Goal: Task Accomplishment & Management: Use online tool/utility

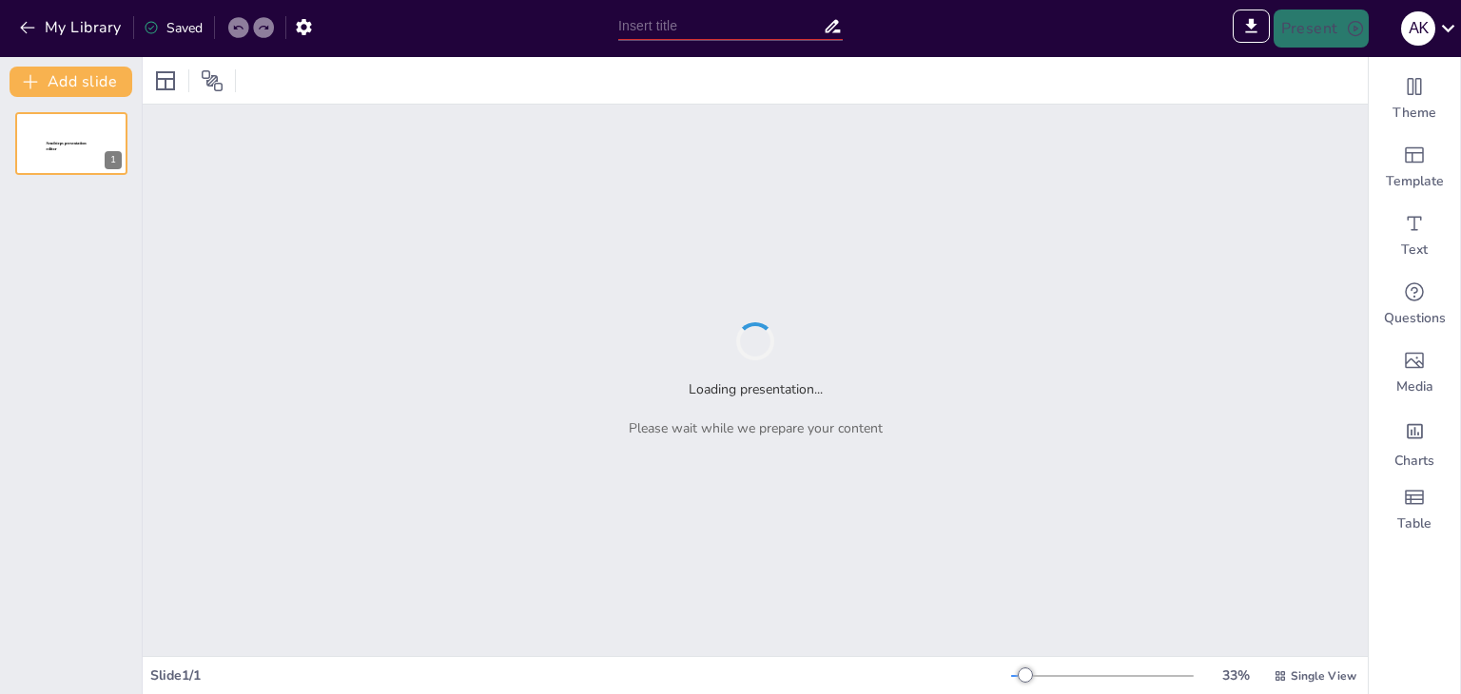
type input "Strategic Expansion: Enhancing Borderless' Partner Ecosystem in the [GEOGRAPHIC…"
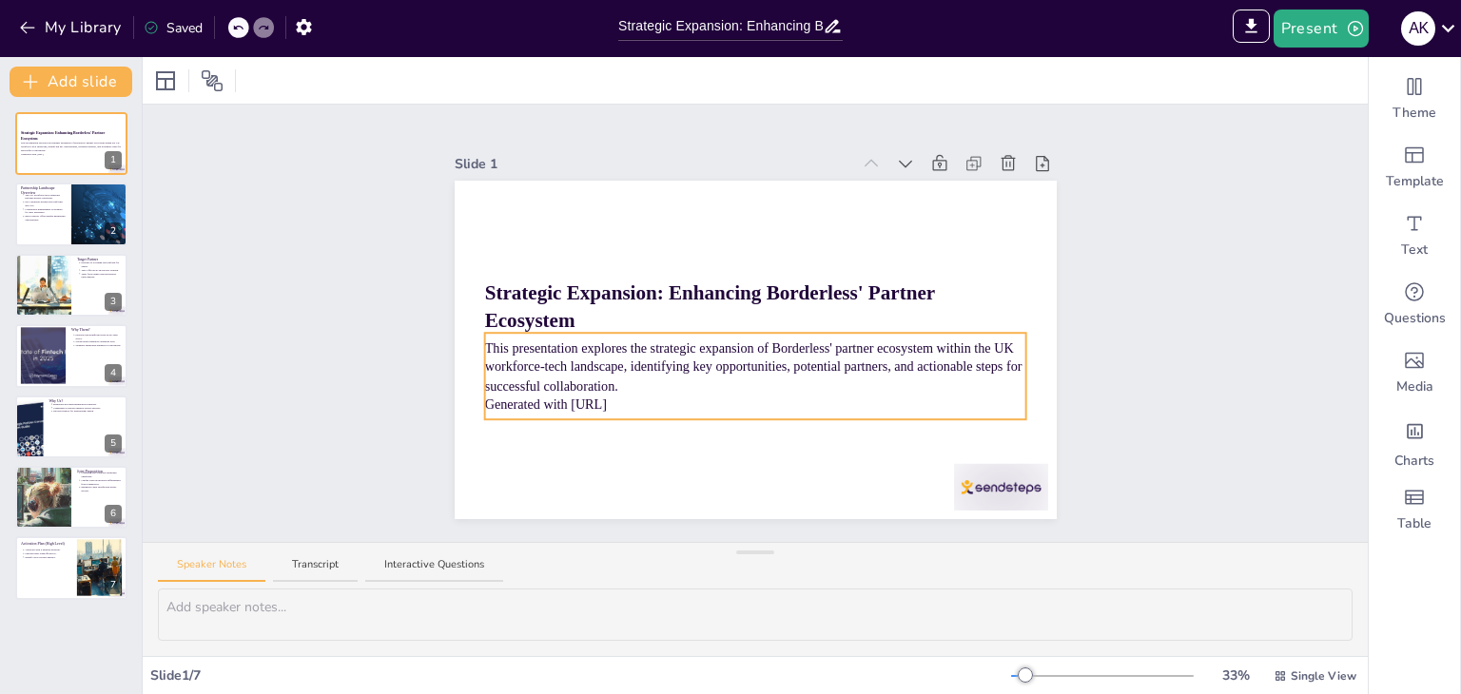
click at [659, 400] on p "Generated with [URL]" at bounding box center [755, 405] width 542 height 19
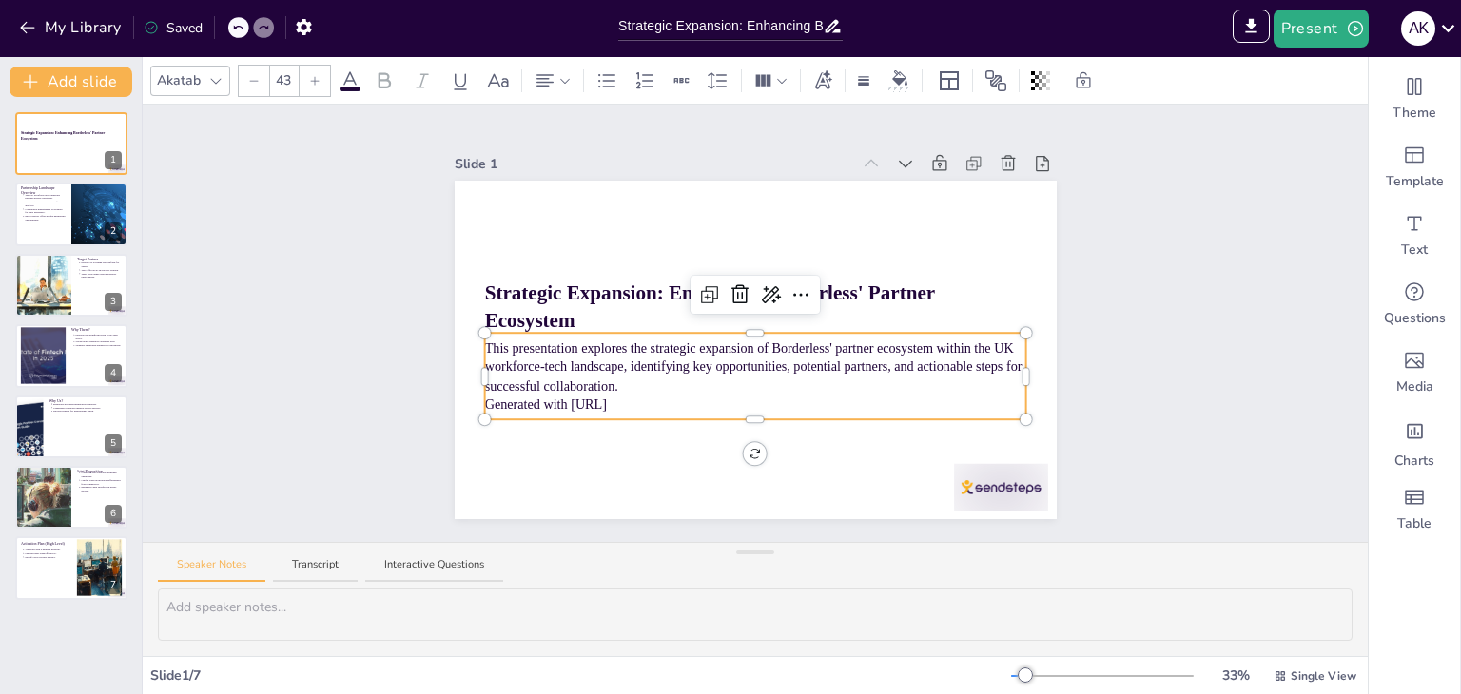
drag, startPoint x: 659, startPoint y: 400, endPoint x: 495, endPoint y: 400, distance: 164.6
click at [495, 400] on p "Generated with [URL]" at bounding box center [755, 405] width 542 height 19
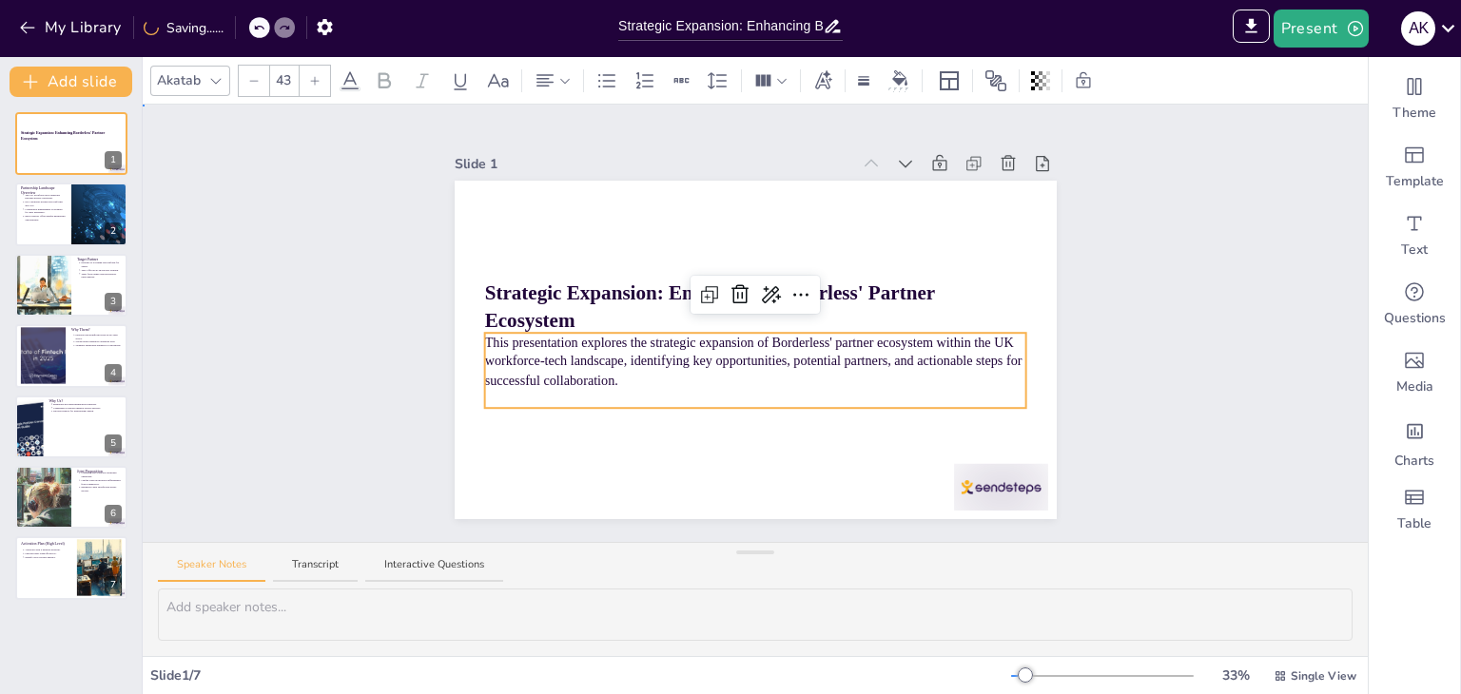
click at [1149, 269] on div "Slide 1 Strategic Expansion: Enhancing Borderless' Partner Ecosystem This prese…" at bounding box center [755, 324] width 1225 height 438
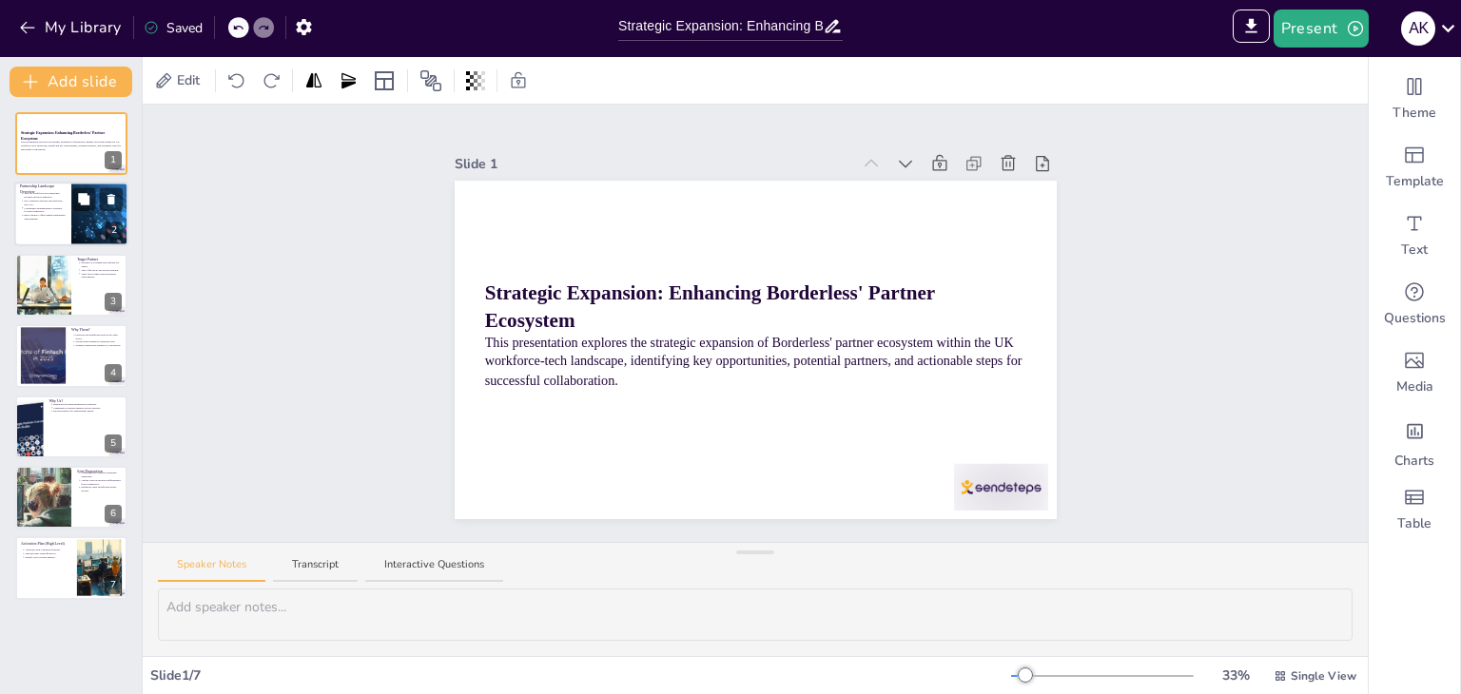
click at [42, 221] on div at bounding box center [71, 215] width 114 height 65
type textarea "The UK workforce-tech landscape is multifaceted, comprising various categories …"
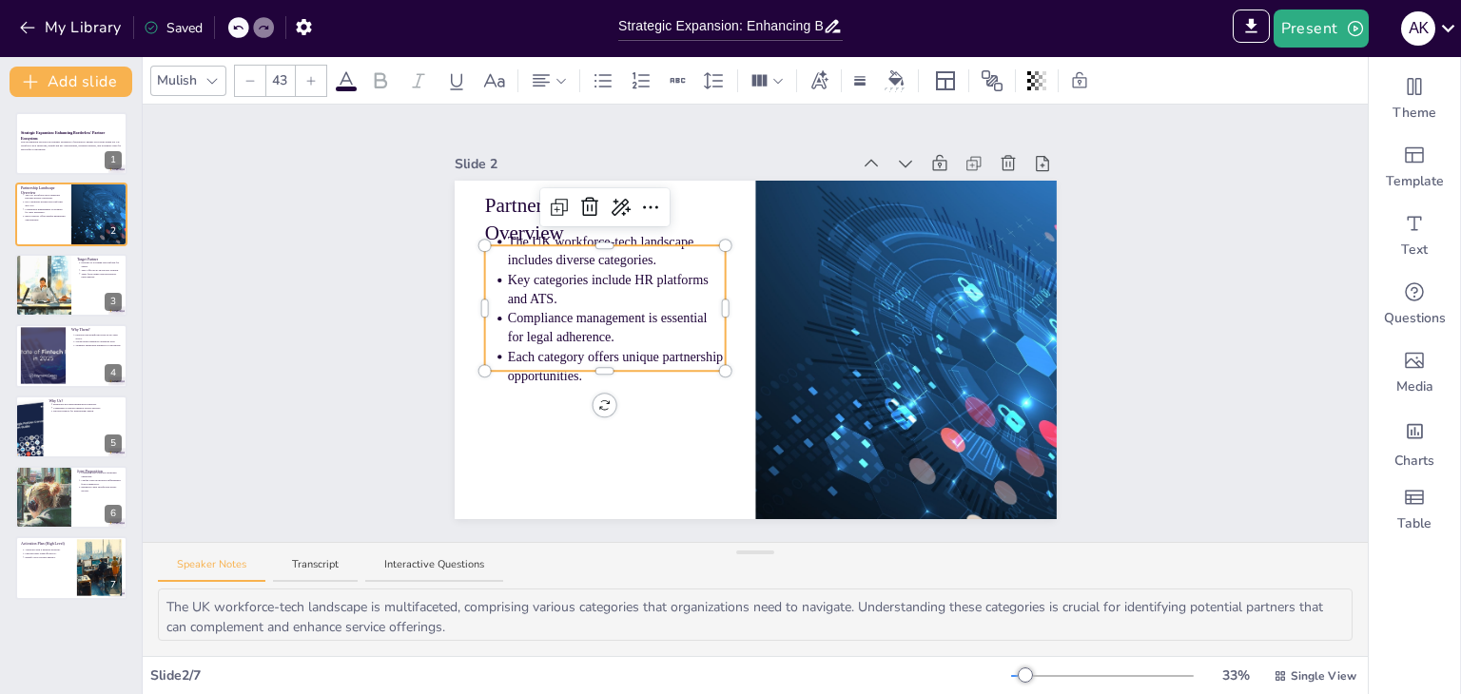
click at [554, 309] on p "Compliance management is essential for legal adherence." at bounding box center [616, 328] width 218 height 38
click at [559, 270] on p "Key categories include HR platforms and ATS." at bounding box center [616, 289] width 218 height 38
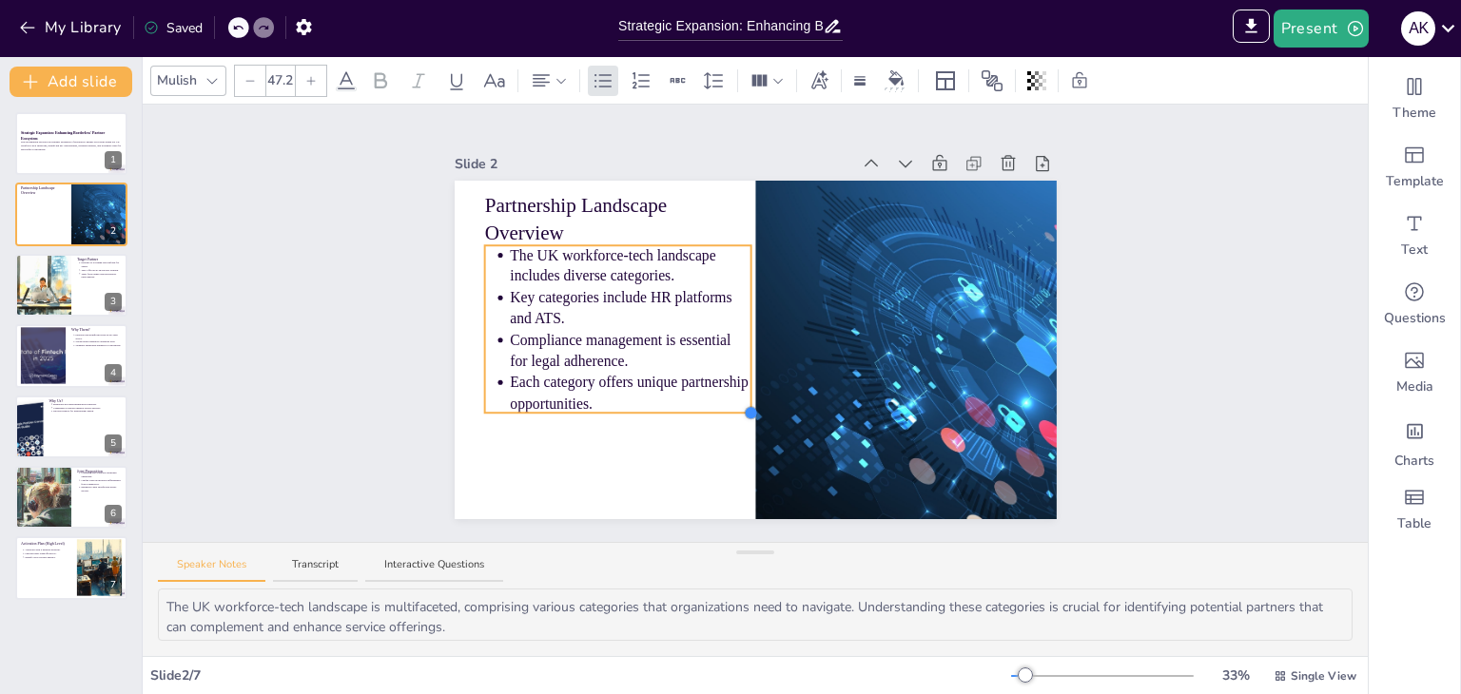
type input "46.3"
drag, startPoint x: 712, startPoint y: 365, endPoint x: 696, endPoint y: 375, distance: 17.9
click at [696, 375] on div "Partnership Landscape Overview The UK workforce-tech landscape includes diverse…" at bounding box center [756, 350] width 602 height 339
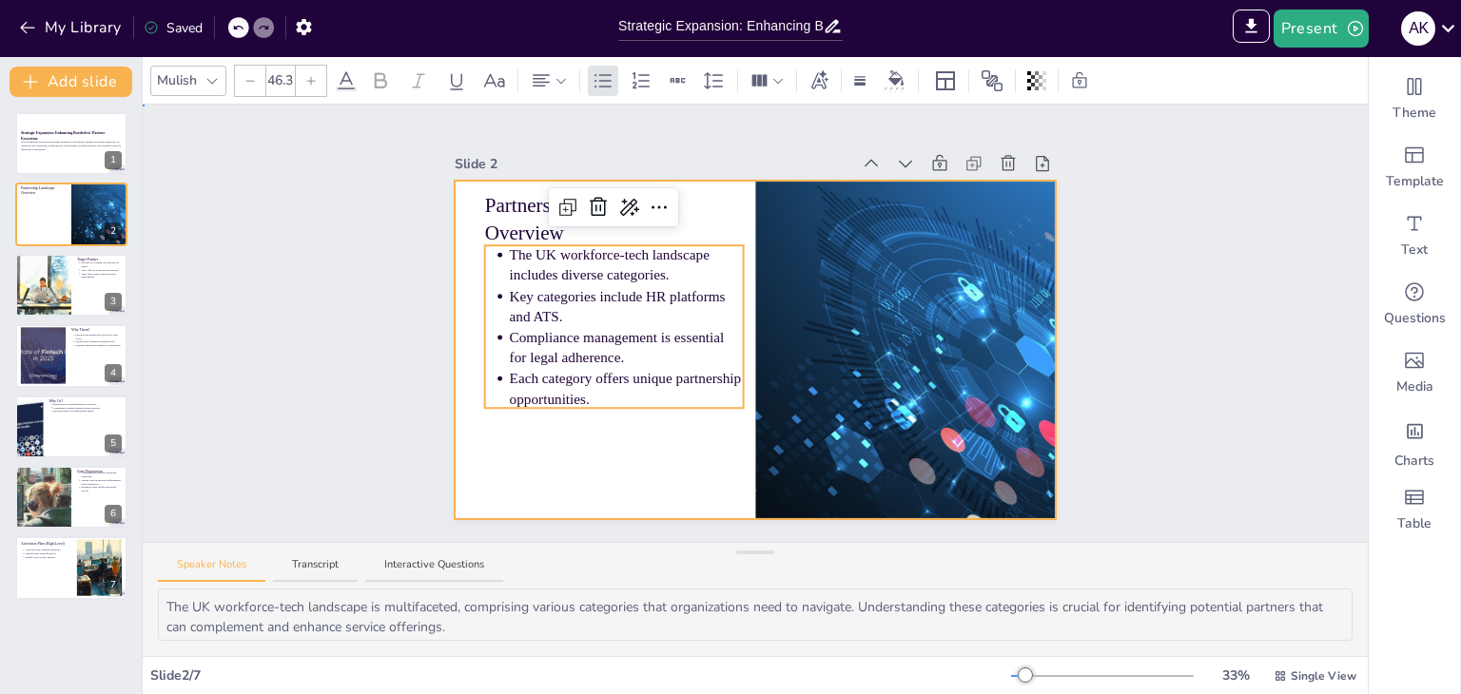
click at [661, 418] on div at bounding box center [756, 350] width 602 height 339
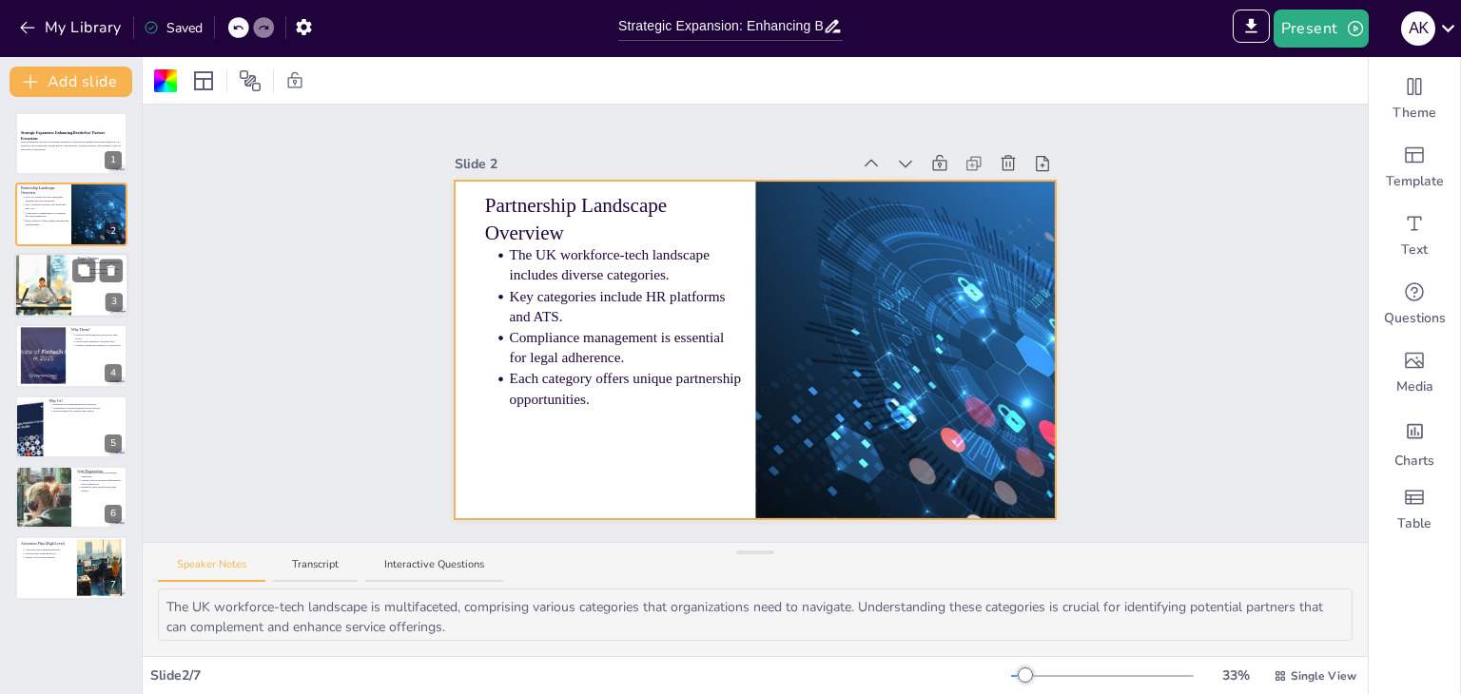
click at [68, 296] on div at bounding box center [42, 285] width 137 height 65
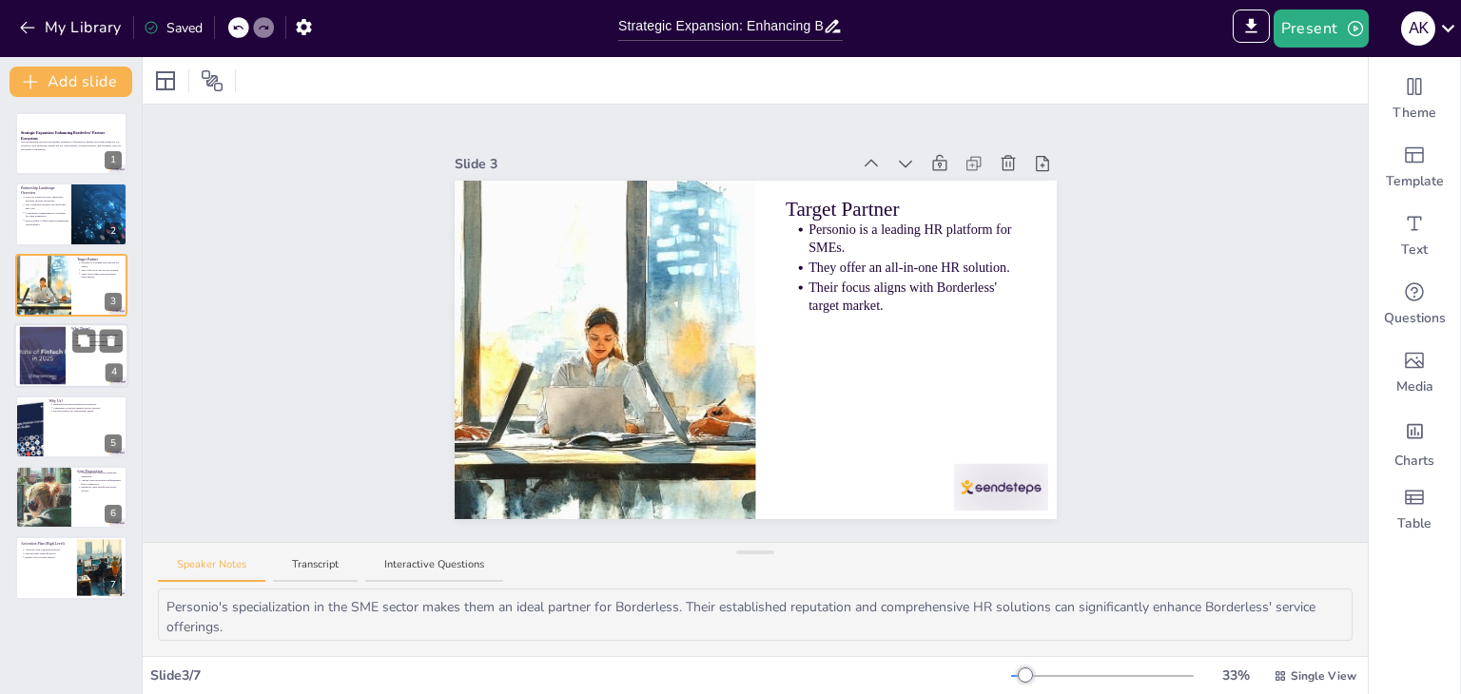
drag, startPoint x: 49, startPoint y: 370, endPoint x: 61, endPoint y: 370, distance: 12.4
click at [49, 371] on div at bounding box center [42, 356] width 103 height 58
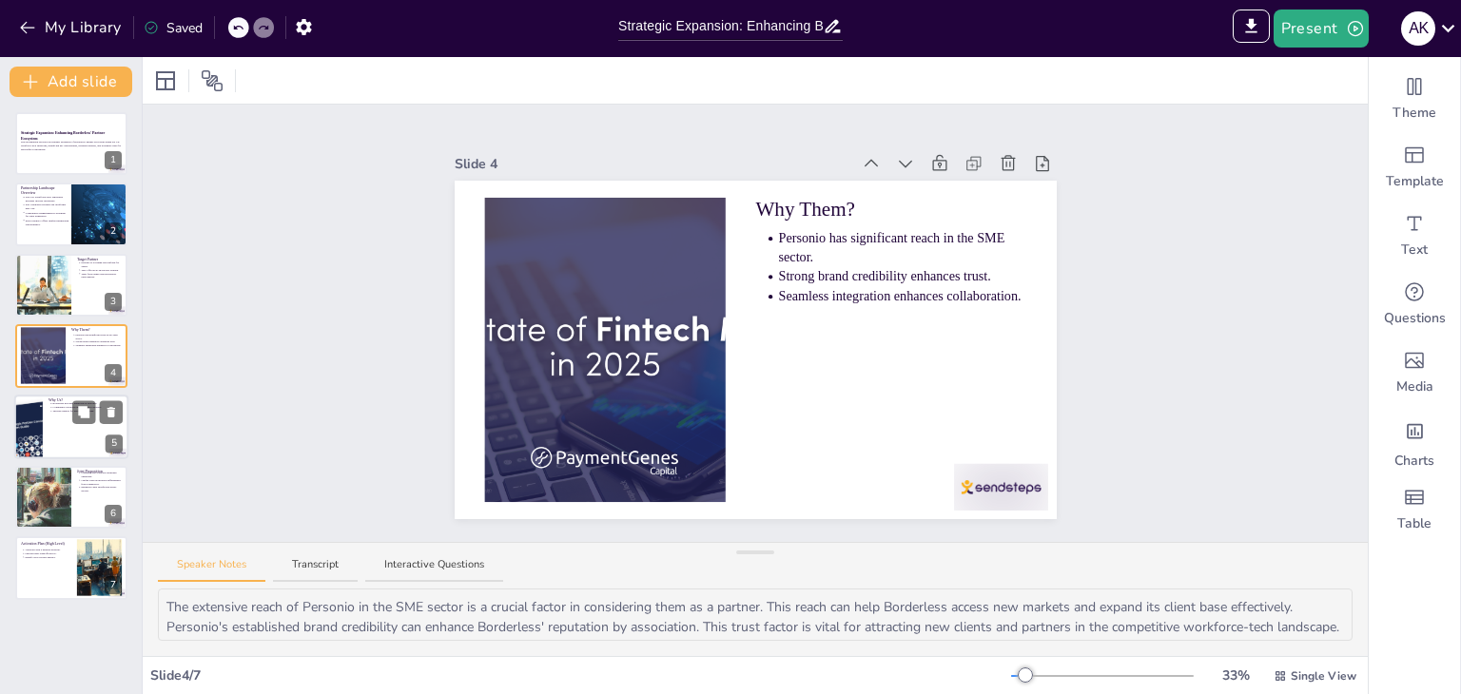
click at [68, 432] on div at bounding box center [71, 427] width 114 height 65
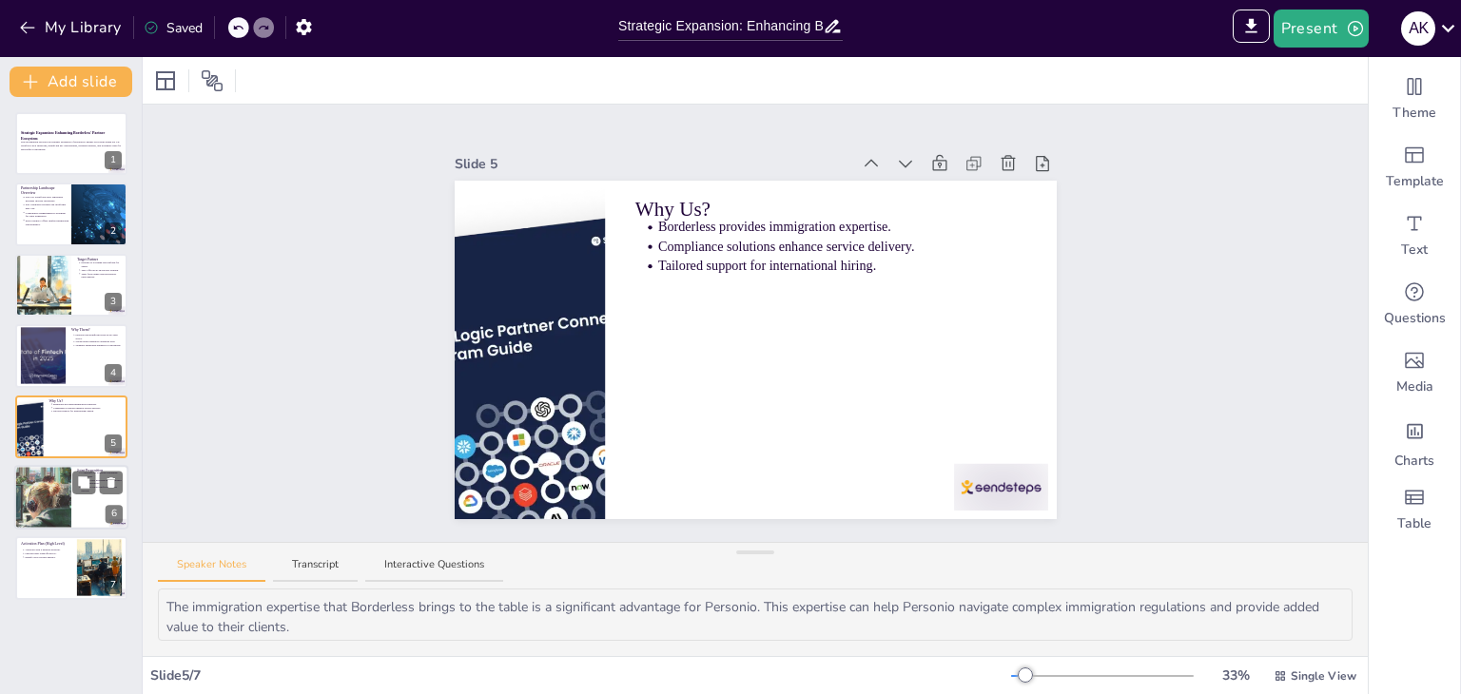
click at [32, 484] on div at bounding box center [42, 497] width 137 height 65
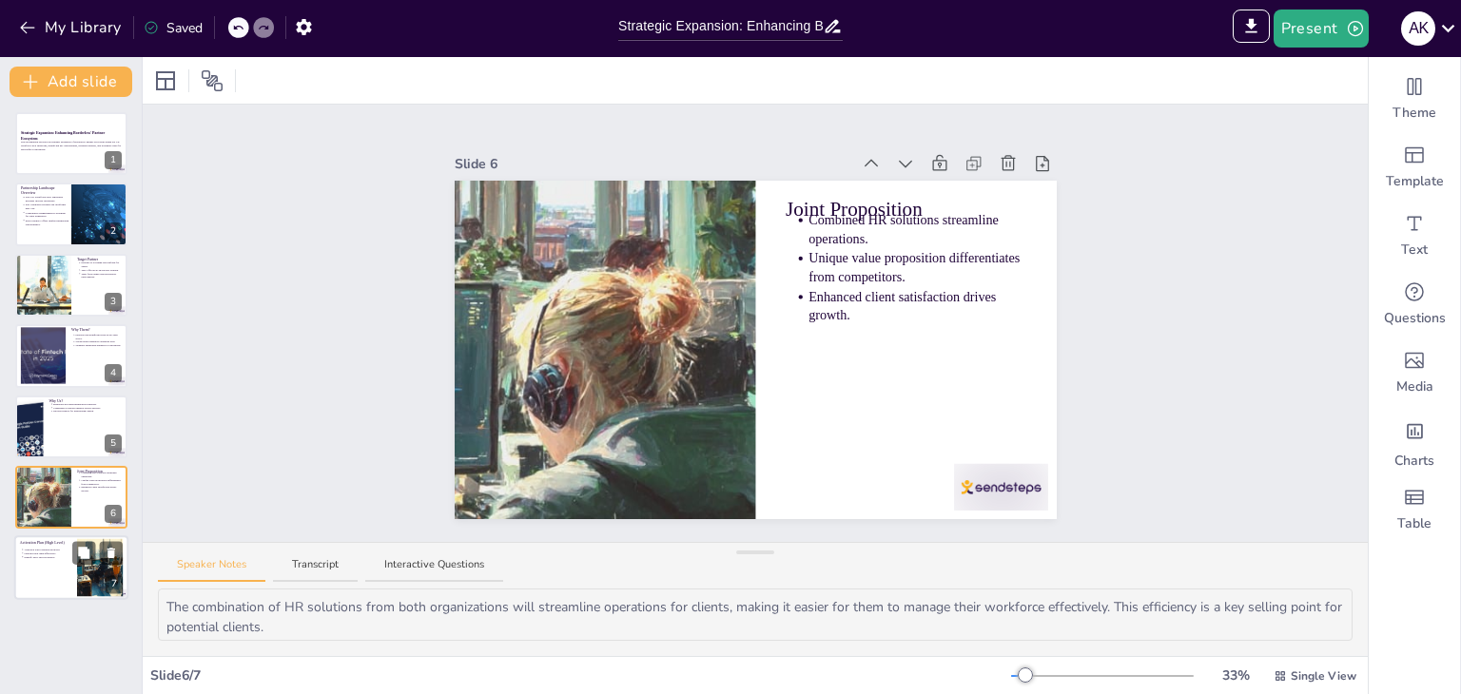
click at [55, 574] on div at bounding box center [71, 568] width 114 height 65
type textarea "A well-crafted proposal will set the stage for discussions with Personio, highl…"
